Goal: Task Accomplishment & Management: Manage account settings

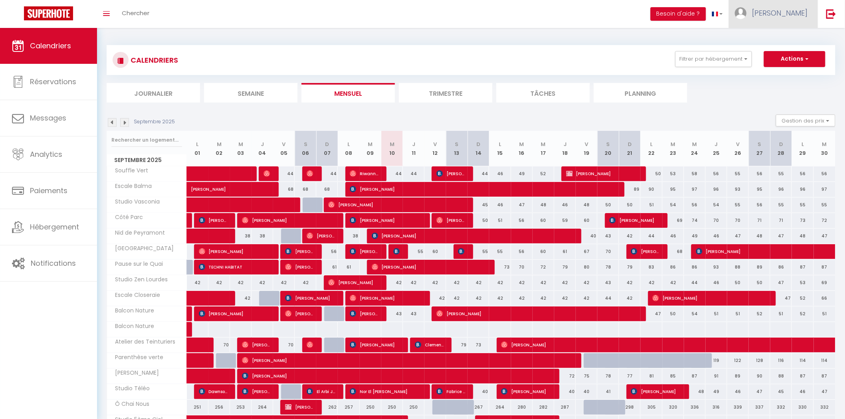
click at [799, 18] on span "[PERSON_NAME]" at bounding box center [780, 13] width 56 height 10
click at [783, 41] on link "Paramètres" at bounding box center [786, 40] width 59 height 14
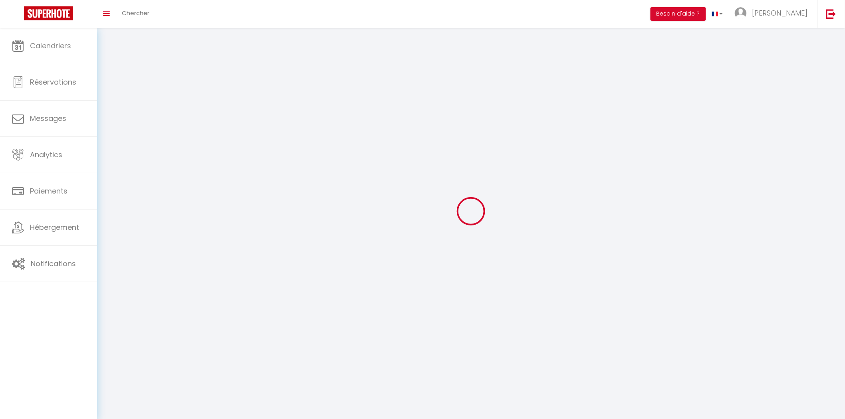
type input "[PERSON_NAME]"
type input "Verdalle"
type input "0616970214"
type input "99 bis avenue Henri Peyrusse"
type input "Muret"
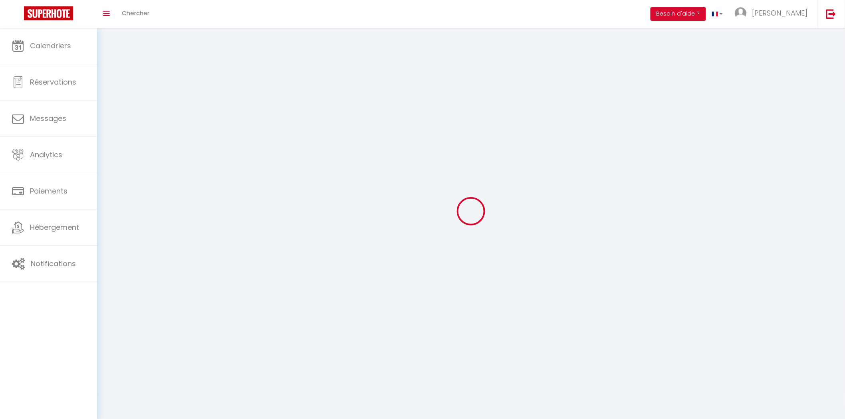
type input "31600"
type input "gVSyyvty8ngpyNqHSd5c7CcrU"
type input "rG4m6njcDafNblg4HY2i2g9Ja"
type input "https://app.superhote.com/#/get-available-rentals/rG4m6njcDafNblg4HY2i2g9Ja"
select select "28"
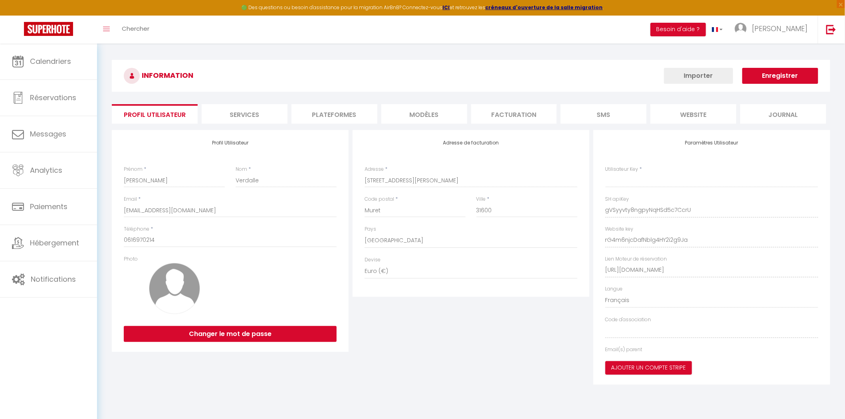
type input "gVSyyvty8ngpyNqHSd5c7CcrU"
type input "rG4m6njcDafNblg4HY2i2g9Ja"
type input "https://app.superhote.com/#/get-available-rentals/rG4m6njcDafNblg4HY2i2g9Ja"
select select "fr"
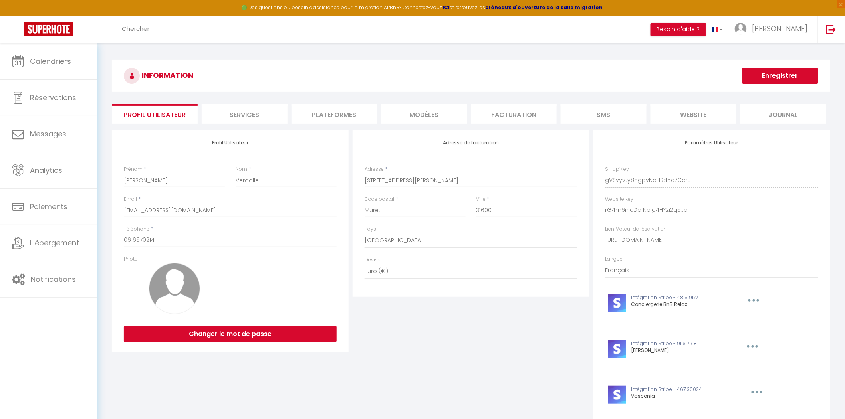
click at [707, 95] on div "INFORMATION Enregistrer" at bounding box center [471, 78] width 719 height 36
click at [702, 107] on li "website" at bounding box center [694, 114] width 86 height 20
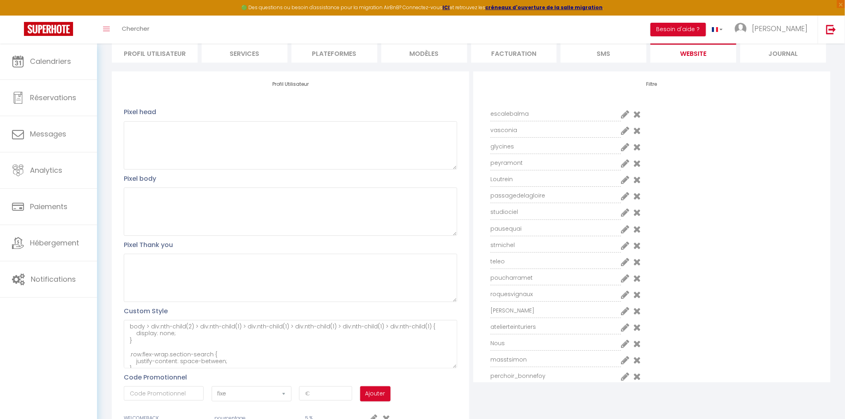
scroll to position [100, 0]
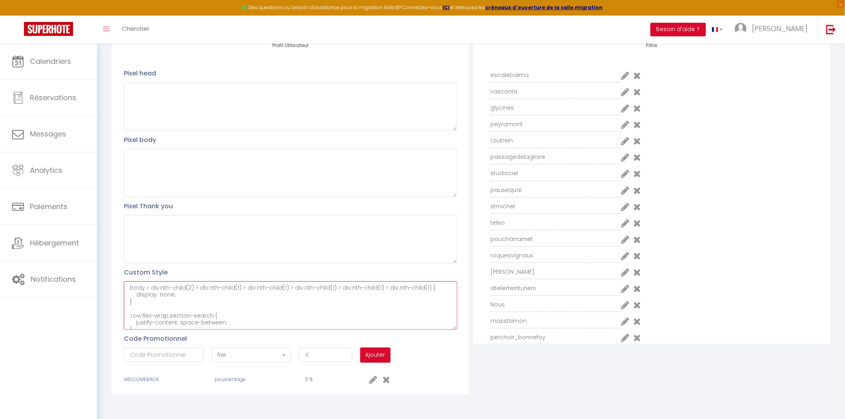
click at [266, 318] on textarea "body > div:nth-child(2) > div:nth-child(1) > div:nth-child(1) > div:nth-child(1…" at bounding box center [290, 306] width 333 height 48
click at [238, 328] on textarea "body > div:nth-child(2) > div:nth-child(1) > div:nth-child(1) > div:nth-child(1…" at bounding box center [290, 306] width 333 height 48
paste textarea "conciergeriedugrandest@gmail.com"
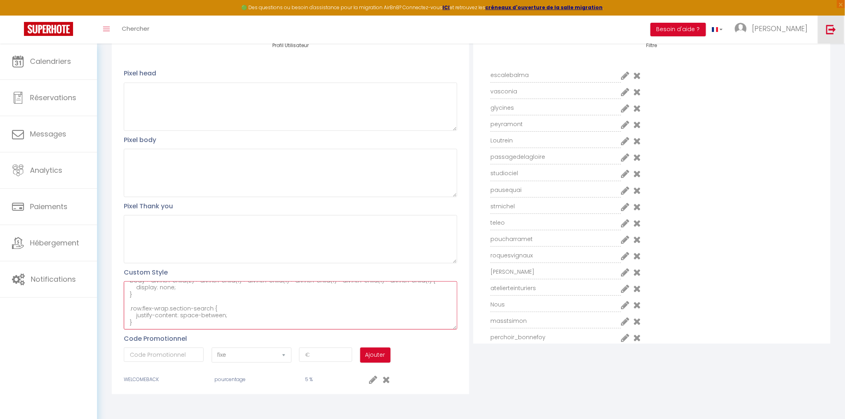
type textarea "body > div:nth-child(2) > div:nth-child(1) > div:nth-child(1) > div:nth-child(1…"
click at [837, 26] on img at bounding box center [832, 29] width 10 height 10
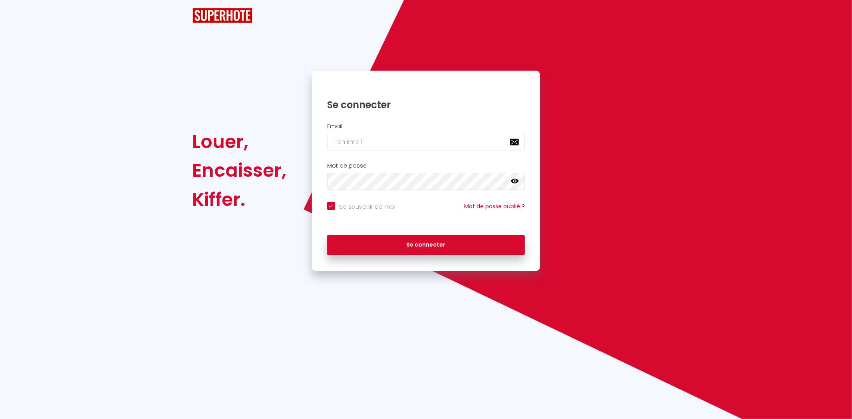
checkbox input "true"
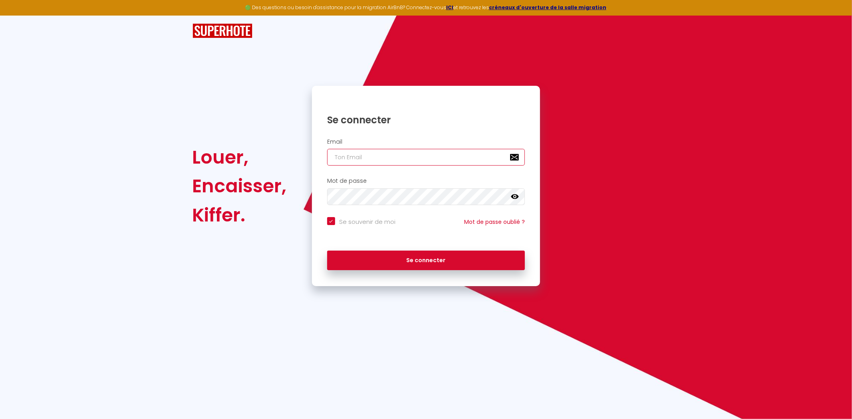
type input "[EMAIL_ADDRESS][DOMAIN_NAME]"
checkbox input "true"
click at [473, 166] on div "Email yohan.verdalle@gmail.com" at bounding box center [426, 155] width 229 height 40
click at [474, 164] on input "[EMAIL_ADDRESS][DOMAIN_NAME]" at bounding box center [426, 157] width 198 height 17
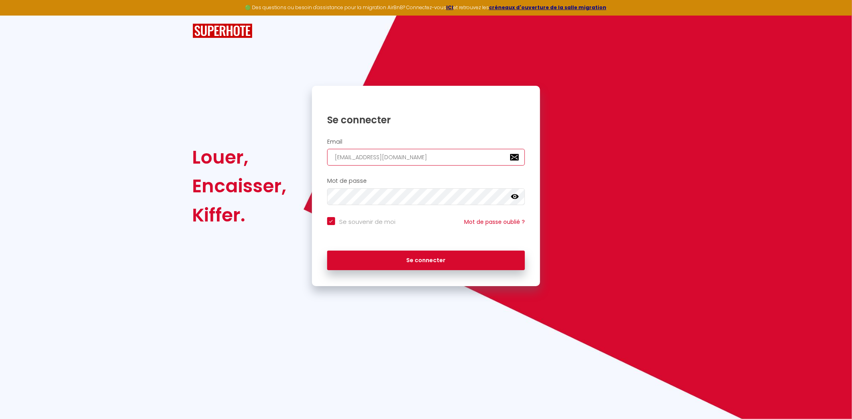
click at [474, 164] on input "[EMAIL_ADDRESS][DOMAIN_NAME]" at bounding box center [426, 157] width 198 height 17
paste input "conciergeriedugrandest"
type input "conciergeriedugrandest@gmail.com"
checkbox input "true"
type input "conciergeriedugrandest@gmail.com"
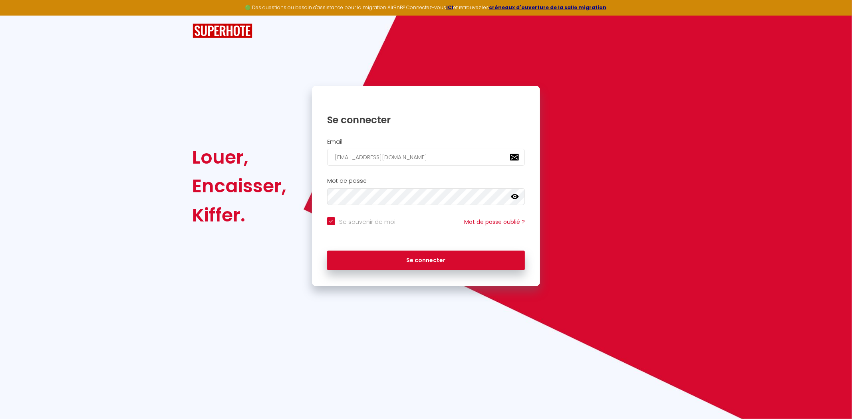
drag, startPoint x: 433, startPoint y: 244, endPoint x: 431, endPoint y: 262, distance: 18.4
click at [433, 250] on div "Se connecter" at bounding box center [426, 261] width 229 height 36
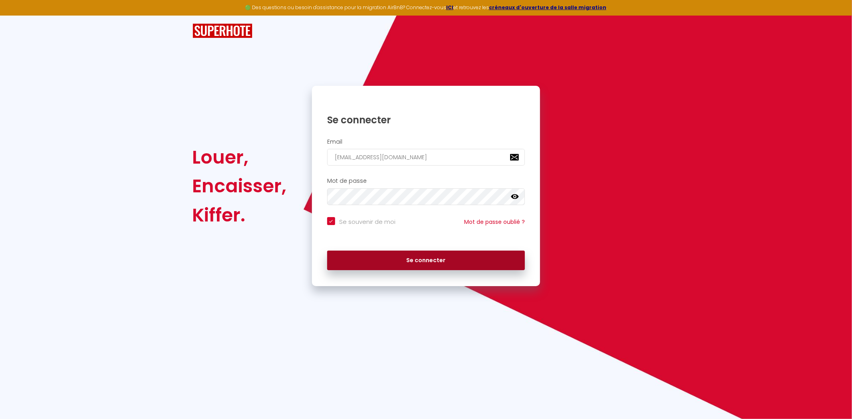
click at [420, 189] on form "Email conciergeriedugrandest@gmail.com Mot de passe false Se souvenir de moi Mo…" at bounding box center [426, 207] width 229 height 144
click at [417, 256] on button "Se connecter" at bounding box center [426, 261] width 198 height 20
checkbox input "true"
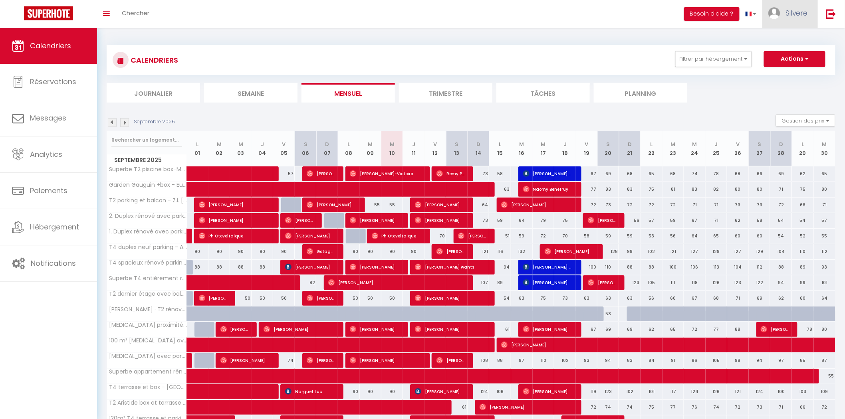
click at [784, 22] on link "Silvere" at bounding box center [791, 14] width 56 height 28
click at [782, 42] on link "Paramètres" at bounding box center [786, 40] width 59 height 14
select select "28"
select select "fr"
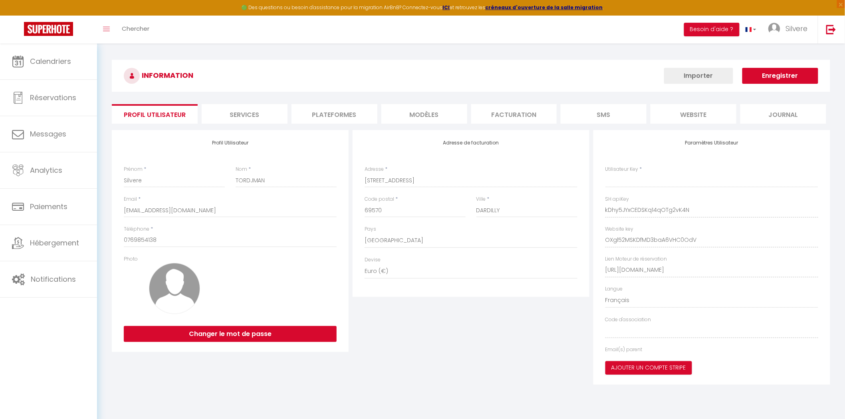
type input "kDhy5JYxCEDSKq14qOTg2vK4N"
type input "OXgl52MSKDfMD3baA6VHC0OdV"
type input "https://app.superhote.com/#/get-available-rentals/OXgl52MSKDfMD3baA6VHC0OdV"
select select "fr"
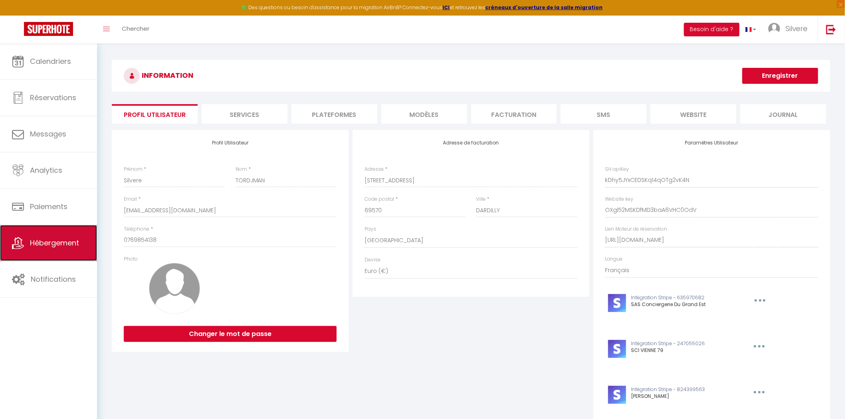
click at [68, 235] on link "Hébergement" at bounding box center [48, 243] width 97 height 36
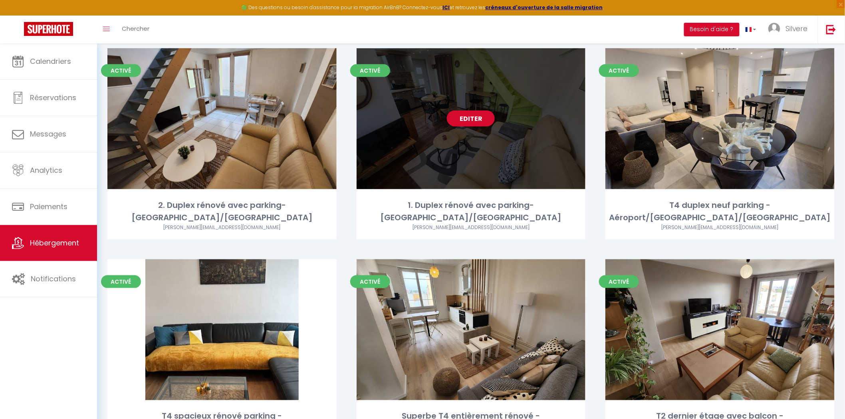
scroll to position [3066, 0]
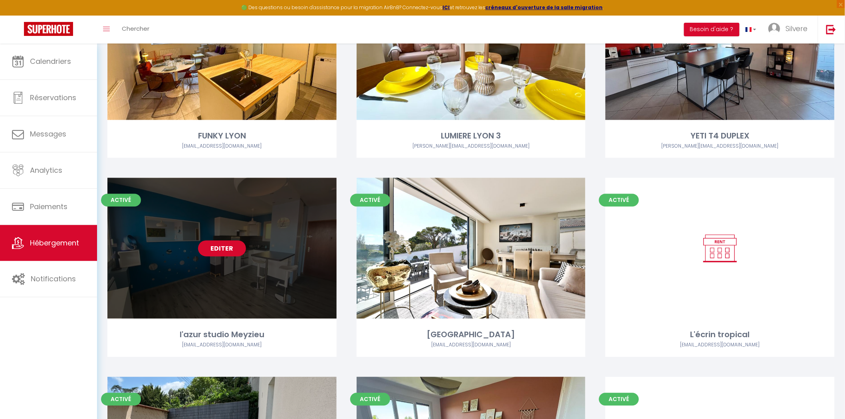
click at [217, 241] on link "Editer" at bounding box center [222, 249] width 48 height 16
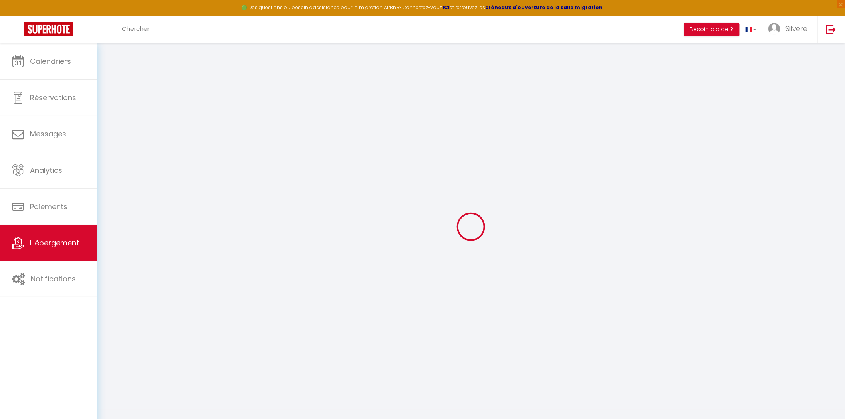
select select
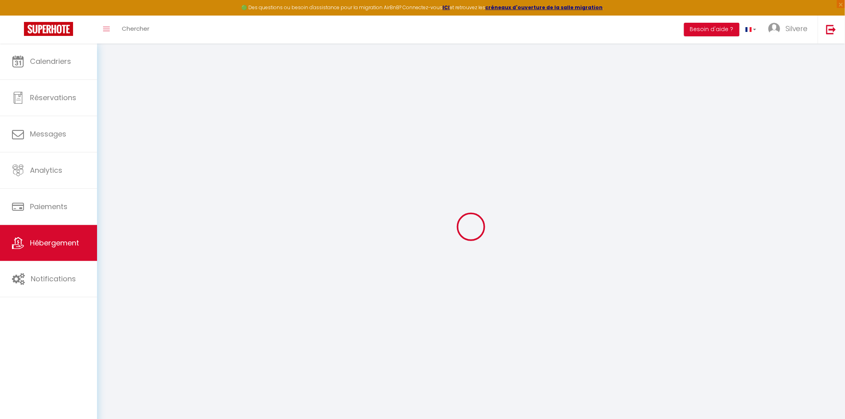
select select
checkbox input "false"
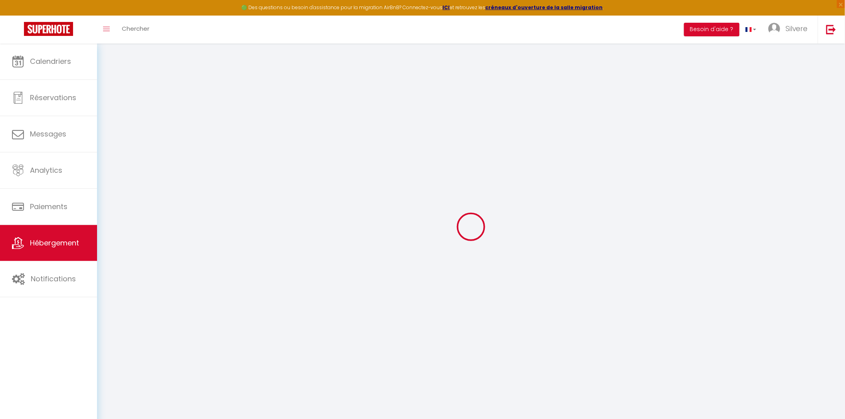
select select
type input "l'azur studio Meyzieu"
type input "Aline"
type input "Roux"
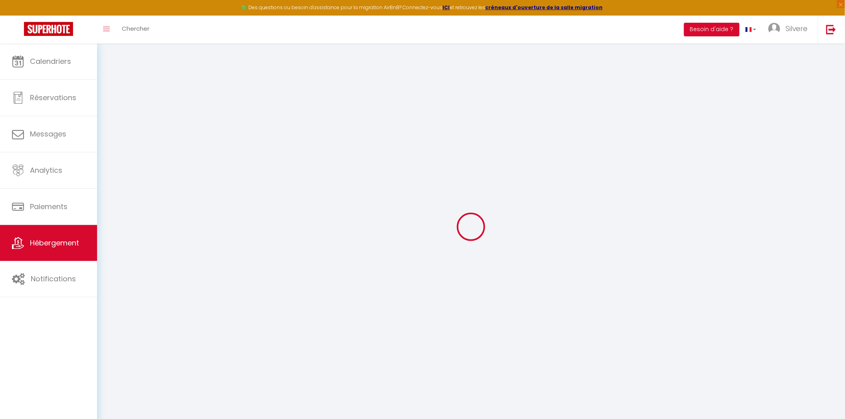
type input "8 rue gambetta"
type input "69330"
type input "MEYZIEU"
select select "2"
type input "10"
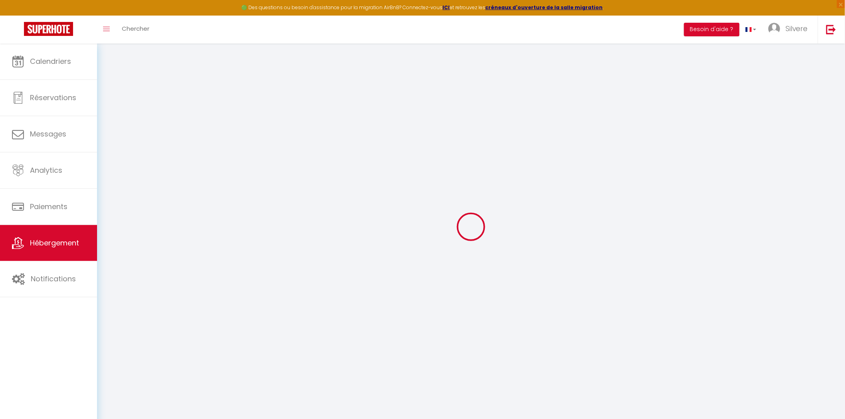
type input "40"
type input "4.00"
type input "400"
type input "20"
select select
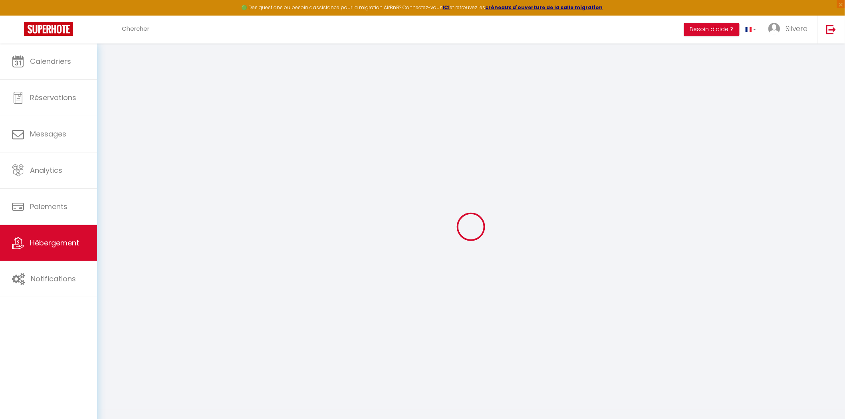
select select
type input "8 rue gambetta"
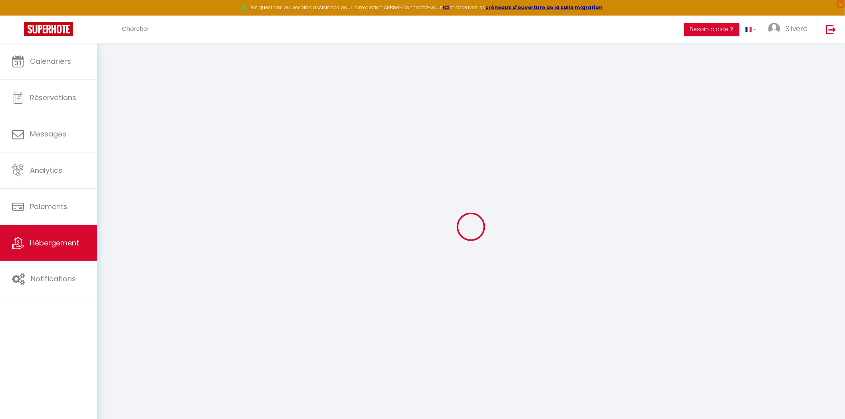
type input "69330"
type input "MEYZIEU"
type input "contact@conciergeriedugrandest.com"
select select "11431"
checkbox input "false"
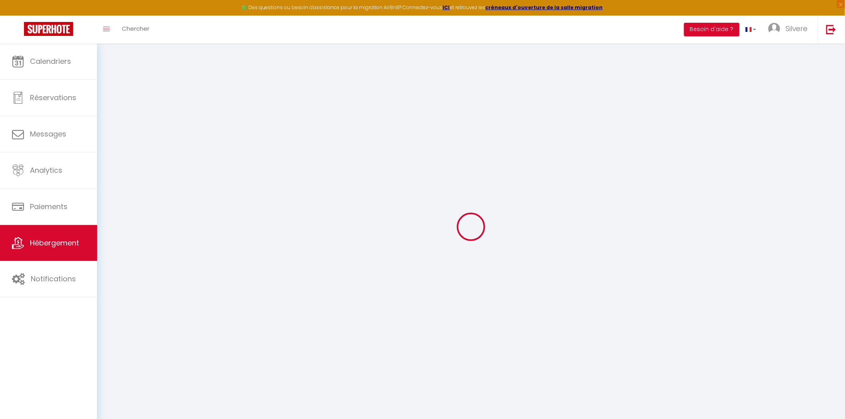
checkbox input "false"
type input "40"
type input "0"
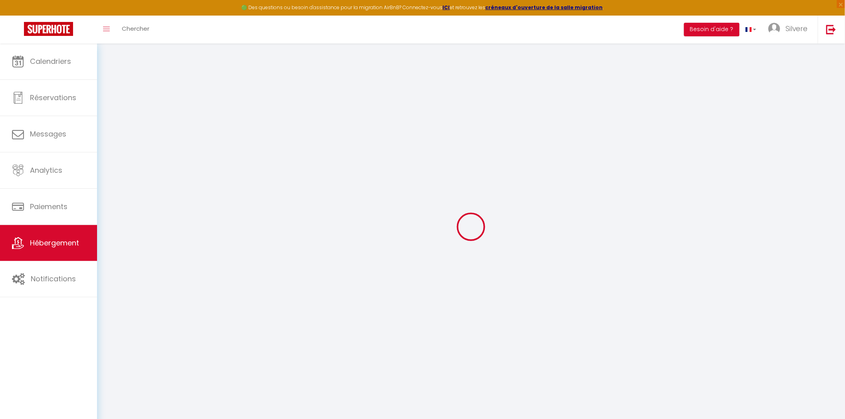
type input "0"
select select
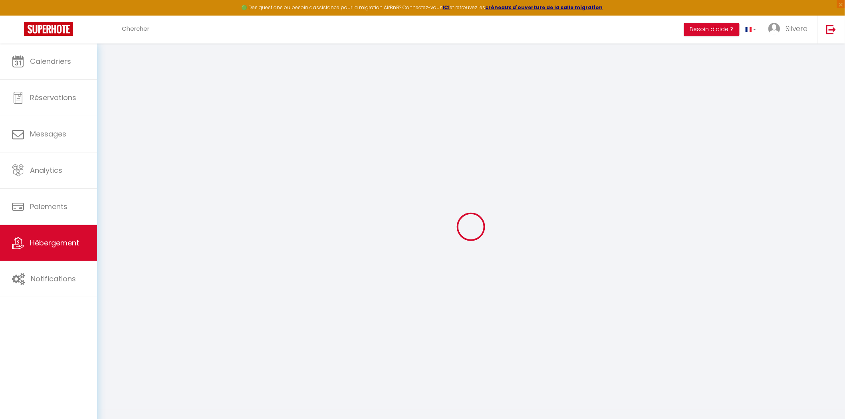
select select
checkbox input "false"
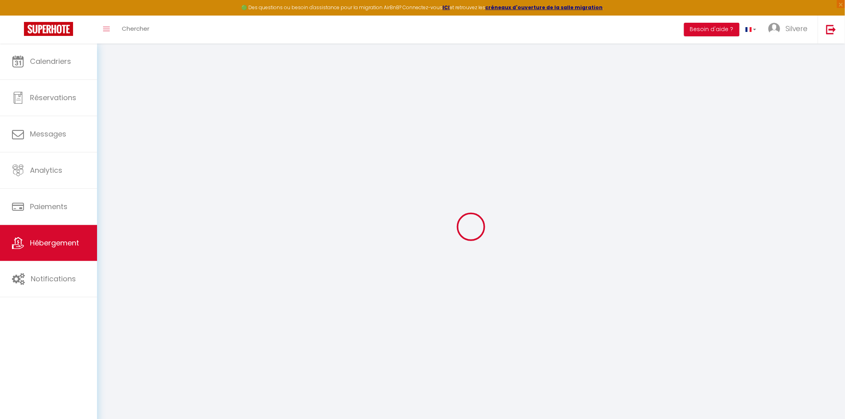
checkbox input "false"
select select
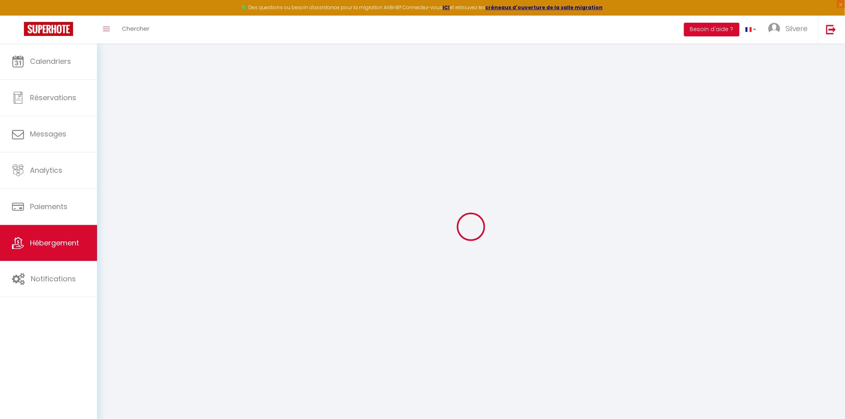
select select
checkbox input "false"
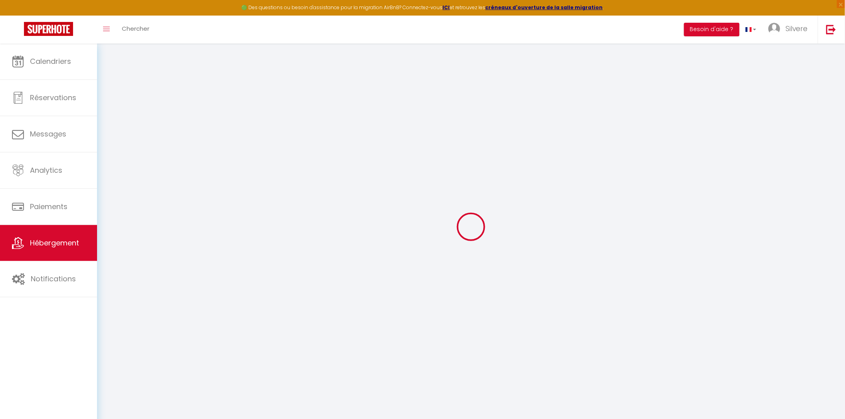
checkbox input "false"
select select "15:00"
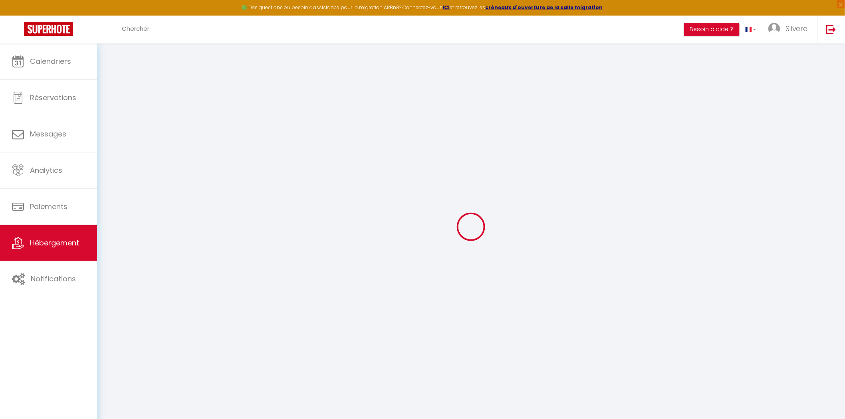
select select "23:45"
select select "11:00"
select select "30"
select select "120"
select select "34071"
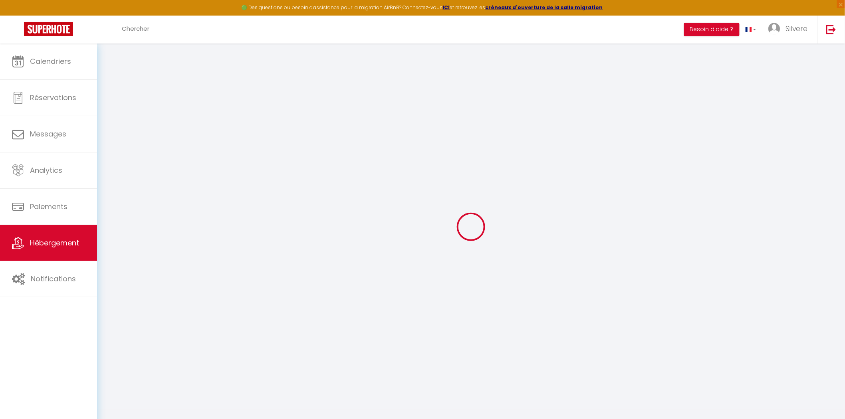
select select "34071"
checkbox input "false"
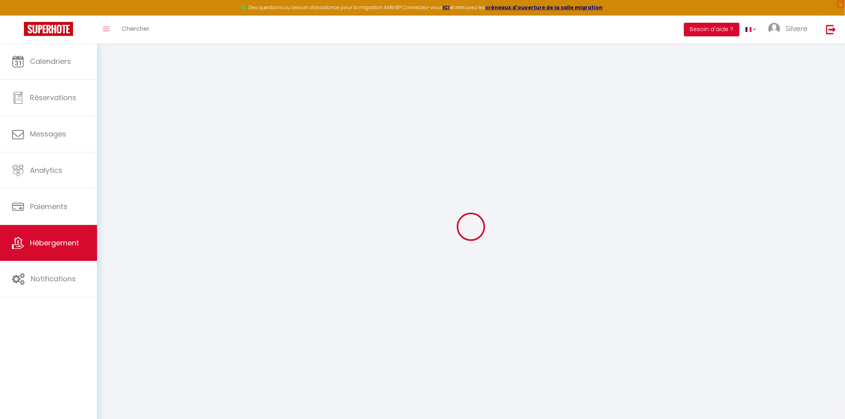
checkbox input "false"
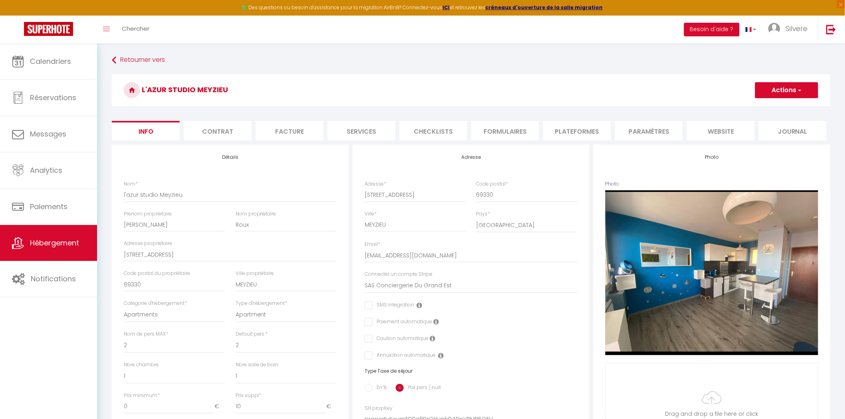
click at [723, 131] on li "website" at bounding box center [721, 131] width 68 height 20
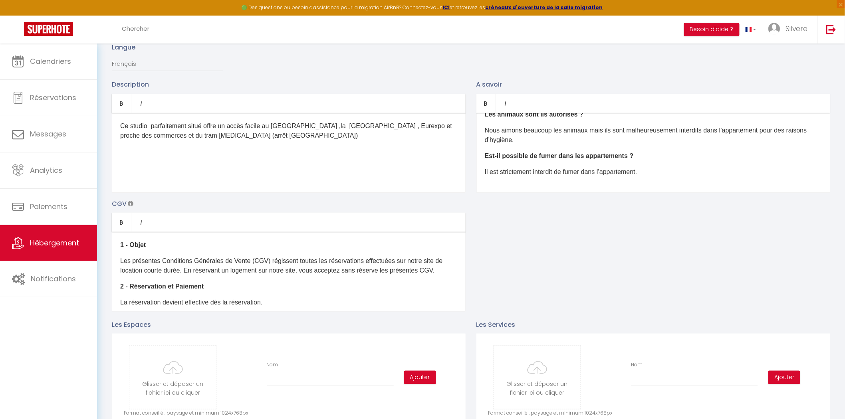
drag, startPoint x: 573, startPoint y: 246, endPoint x: 575, endPoint y: 258, distance: 11.7
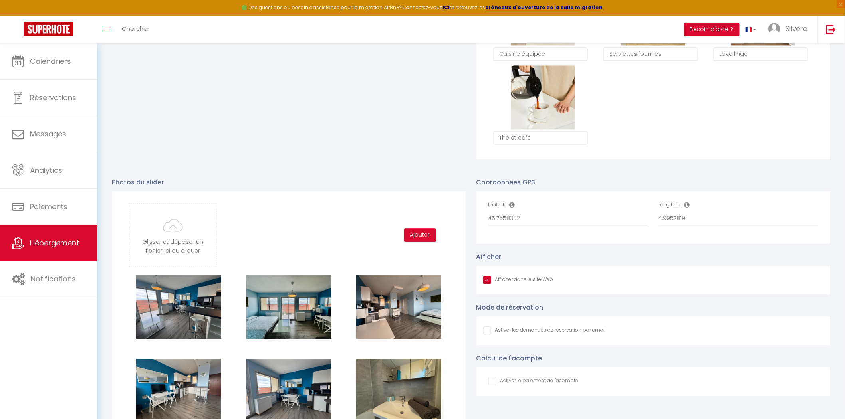
drag, startPoint x: 310, startPoint y: 105, endPoint x: 314, endPoint y: 120, distance: 15.6
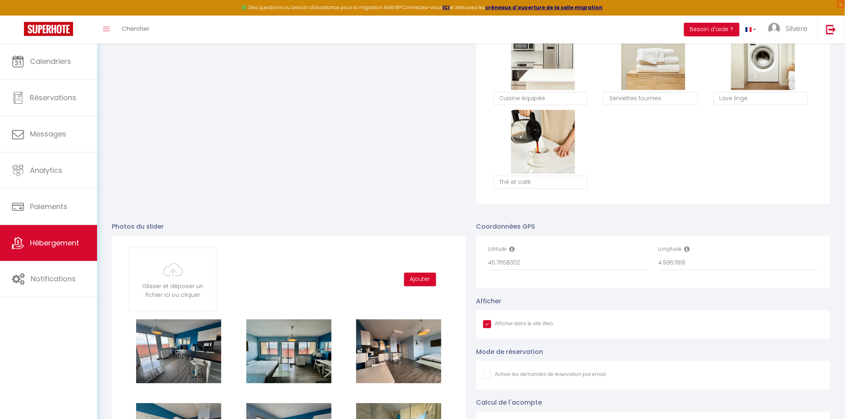
drag, startPoint x: 326, startPoint y: 236, endPoint x: 326, endPoint y: 227, distance: 9.6
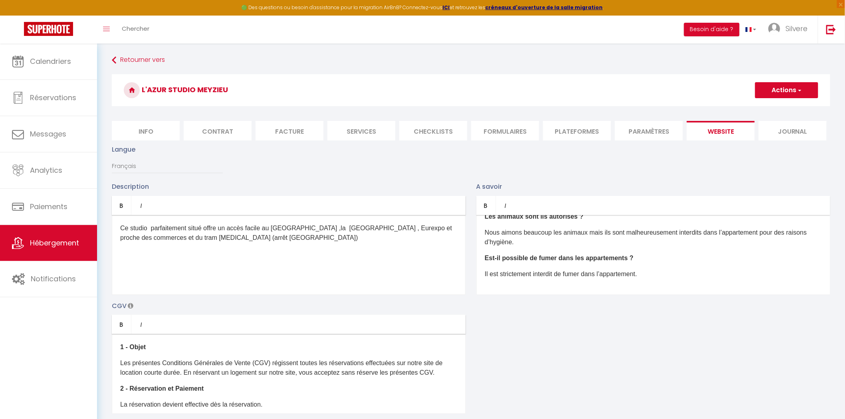
click at [686, 122] on ul "Info Contrat Facture Services Checklists Formulaires Plateformes Paramètres web…" at bounding box center [471, 131] width 719 height 20
click at [654, 135] on li "Paramètres" at bounding box center [649, 131] width 68 height 20
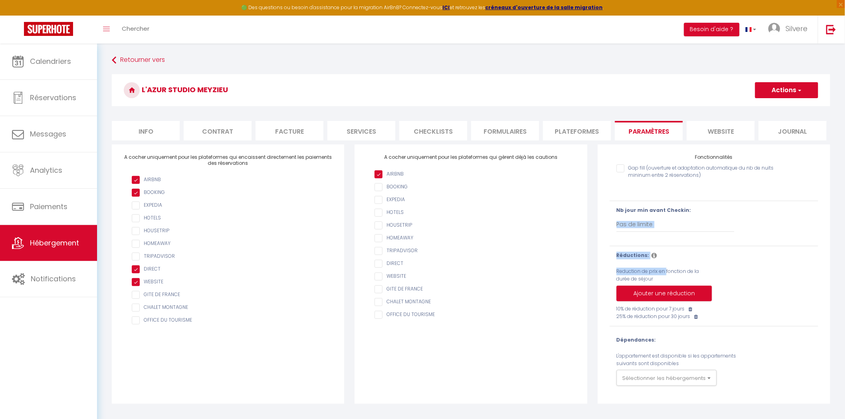
drag, startPoint x: 642, startPoint y: 265, endPoint x: 674, endPoint y: 217, distance: 57.7
click at [674, 218] on div "Gap fill (ouverture et adaptation automatique du nb de nuits mininum entre 2 ré…" at bounding box center [714, 244] width 209 height 166
click at [646, 268] on label "Reduction de prix en fonction de la durée de séjour" at bounding box center [662, 275] width 91 height 15
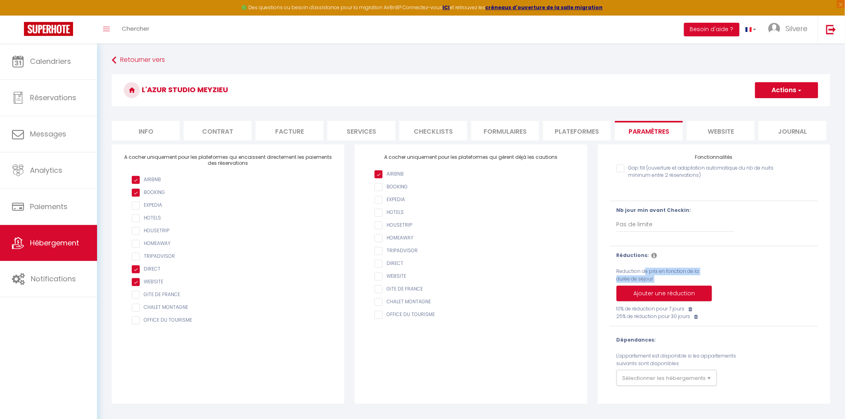
click at [630, 274] on label "Reduction de prix en fonction de la durée de séjour" at bounding box center [662, 275] width 91 height 15
click at [652, 255] on icon at bounding box center [655, 255] width 6 height 6
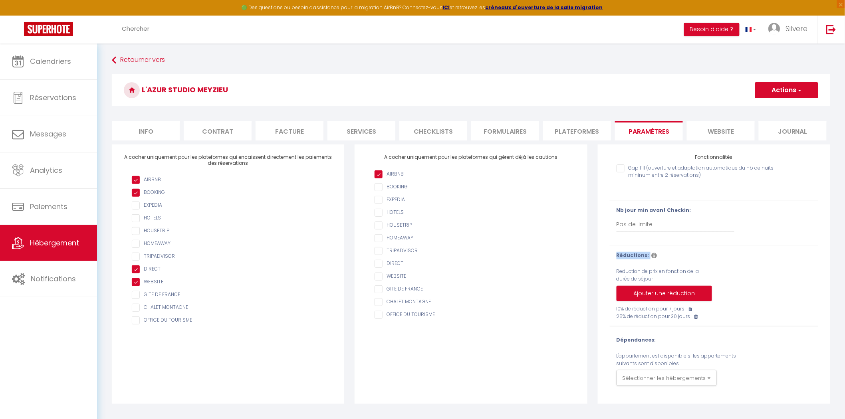
click at [652, 255] on icon at bounding box center [655, 255] width 6 height 6
drag, startPoint x: 586, startPoint y: 150, endPoint x: 586, endPoint y: 141, distance: 8.8
click at [586, 143] on form "l'azur studio Meyzieu Actions Enregistrer Info Contrat Facture Services Checkli…" at bounding box center [471, 239] width 719 height 330
click at [585, 141] on form "l'azur studio Meyzieu Actions Enregistrer Info Contrat Facture Services Checkli…" at bounding box center [471, 239] width 719 height 330
click at [583, 136] on li "Plateformes" at bounding box center [577, 131] width 68 height 20
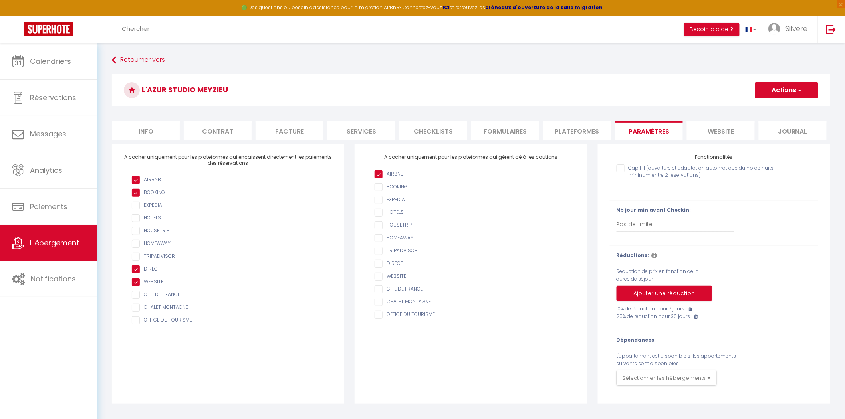
select select
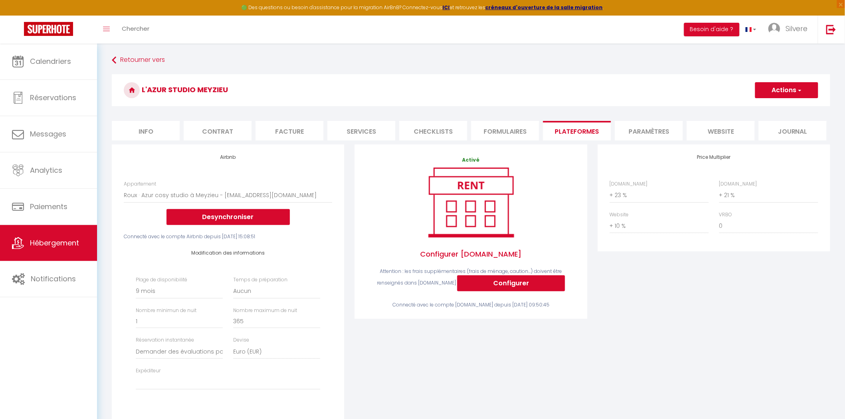
click at [501, 131] on li "Formulaires" at bounding box center [505, 131] width 68 height 20
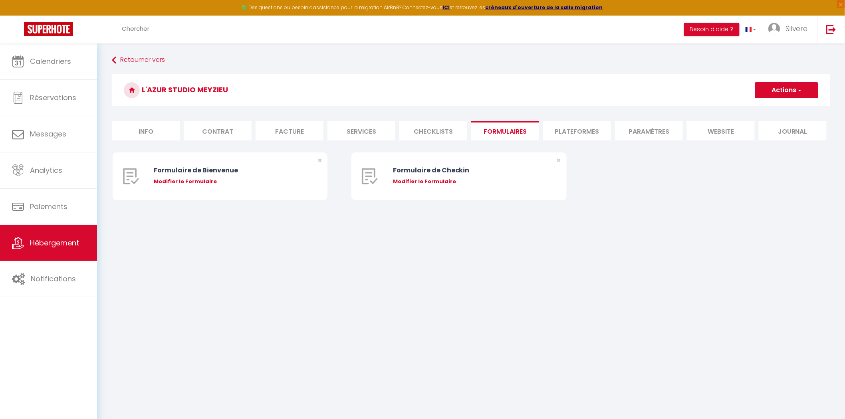
click at [405, 136] on li "Checklists" at bounding box center [434, 131] width 68 height 20
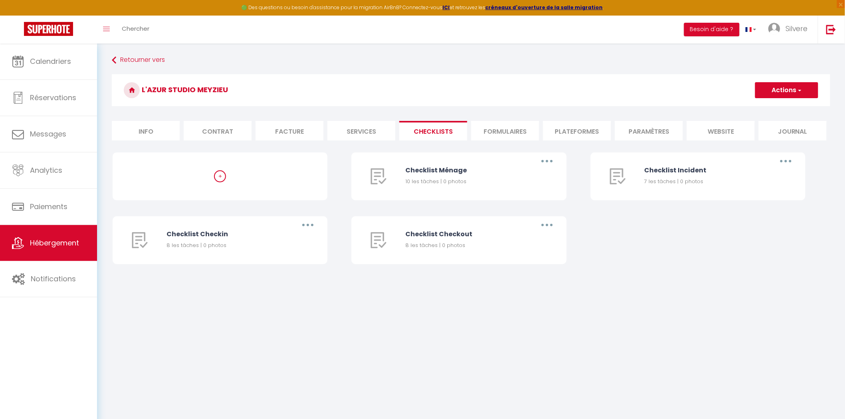
click at [352, 137] on li "Services" at bounding box center [362, 131] width 68 height 20
select select
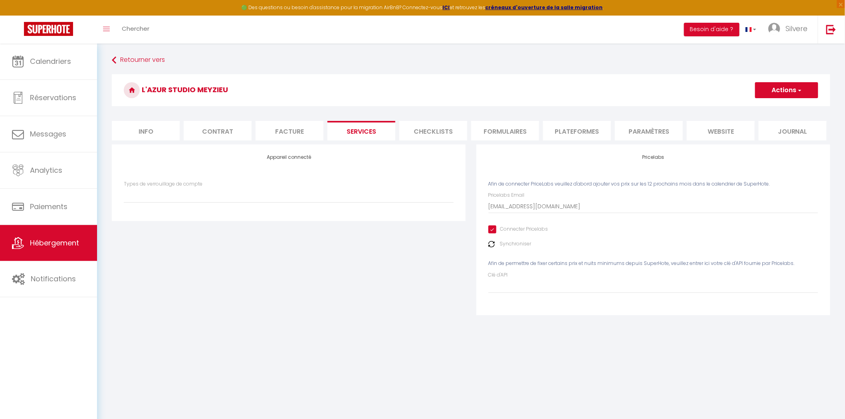
click at [306, 133] on li "Facture" at bounding box center [290, 131] width 68 height 20
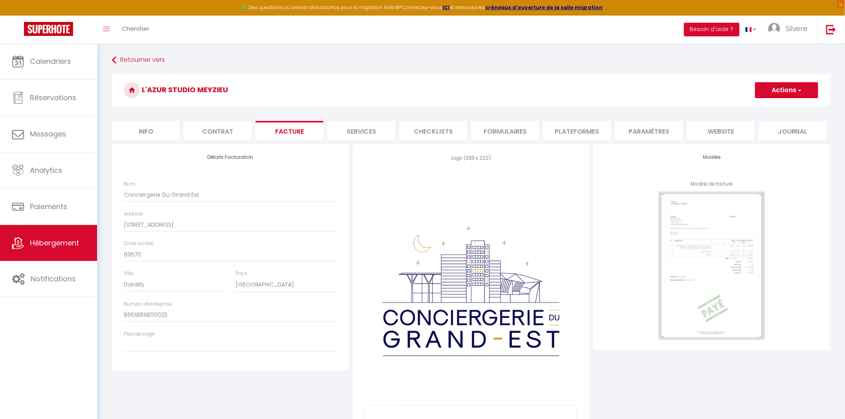
click at [212, 138] on li "Contrat" at bounding box center [218, 131] width 68 height 20
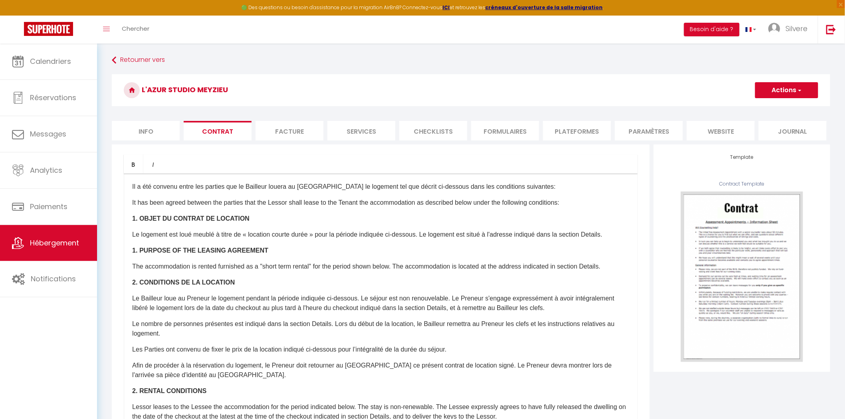
click at [146, 137] on li "Info" at bounding box center [146, 131] width 68 height 20
checkbox input "false"
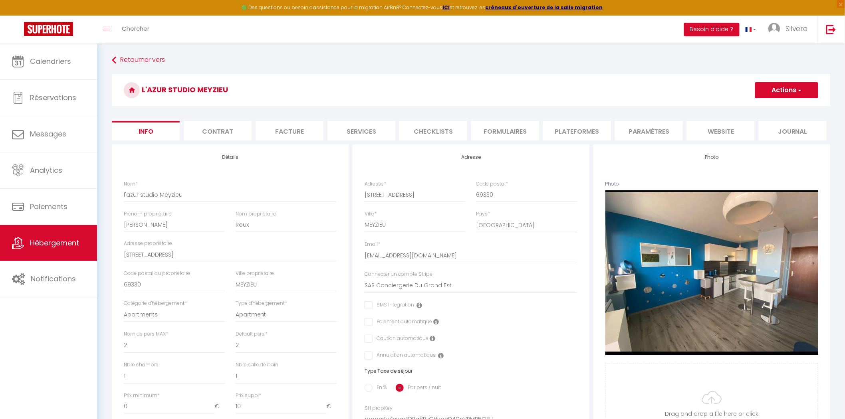
checkbox input "false"
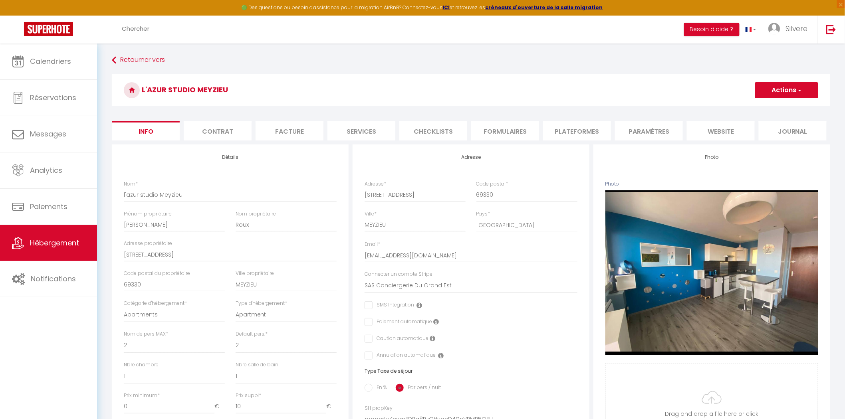
checkbox input "false"
click at [765, 35] on link "Silvere" at bounding box center [791, 30] width 56 height 28
click at [777, 49] on link "Paramètres" at bounding box center [786, 56] width 59 height 14
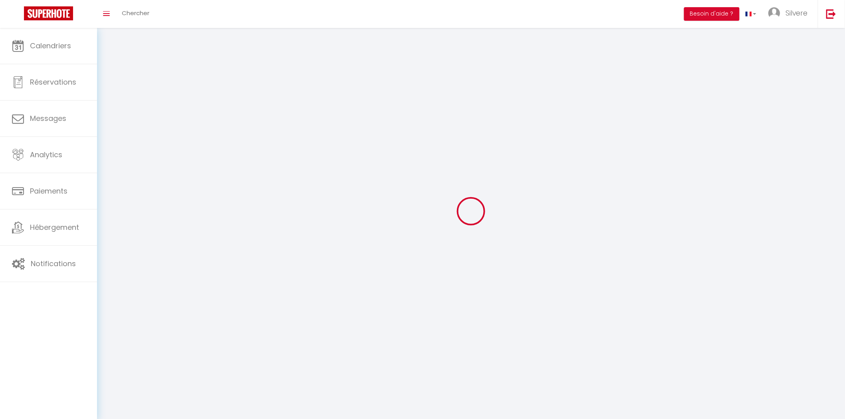
select select "28"
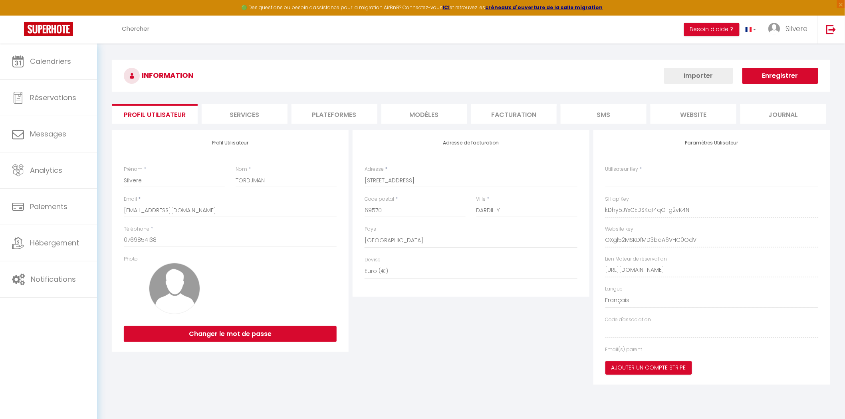
type input "kDhy5JYxCEDSKq14qOTg2vK4N"
type input "OXgl52MSKDfMD3baA6VHC0OdV"
type input "https://app.superhote.com/#/get-available-rentals/OXgl52MSKDfMD3baA6VHC0OdV"
select select "fr"
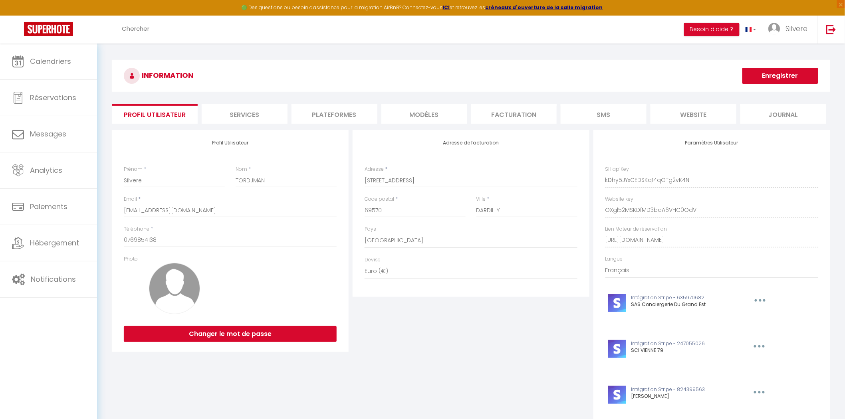
click at [710, 117] on li "website" at bounding box center [694, 114] width 86 height 20
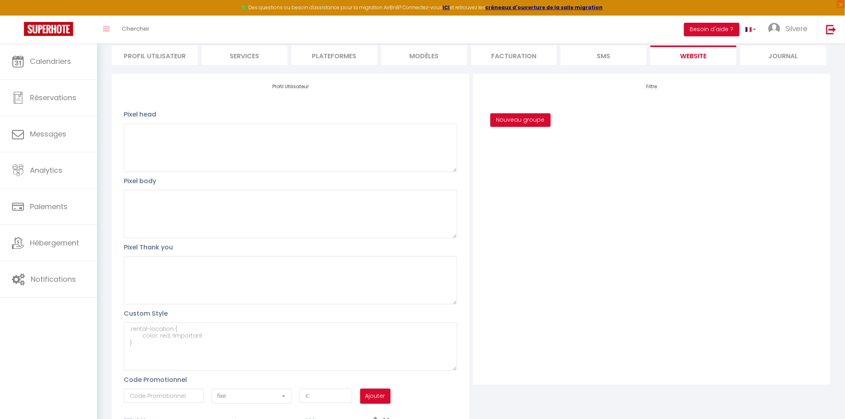
scroll to position [100, 0]
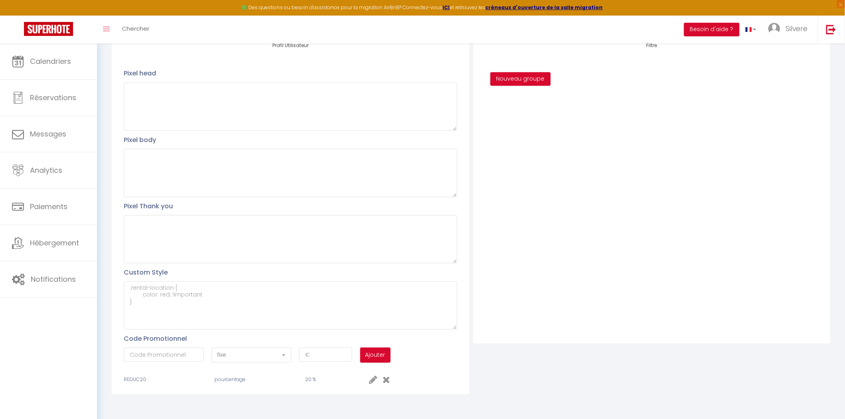
click at [134, 377] on span "REDUC20" at bounding box center [135, 379] width 22 height 7
